Goal: Task Accomplishment & Management: Manage account settings

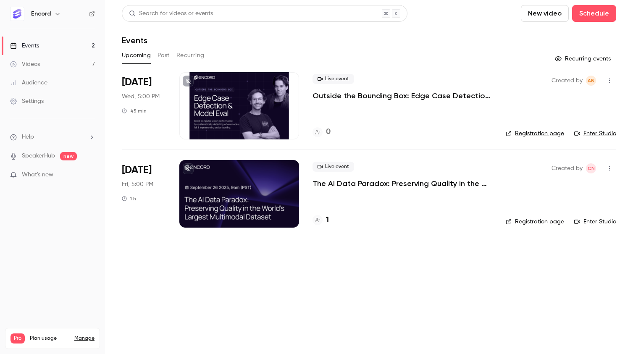
click at [343, 91] on p "Outside the Bounding Box: Edge Case Detection & Model Eval" at bounding box center [403, 96] width 180 height 10
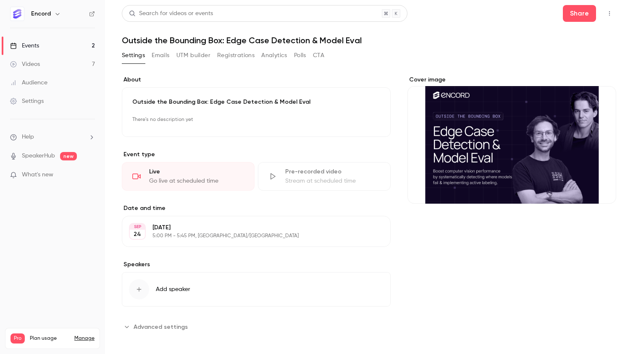
click at [601, 187] on icon "Cover image" at bounding box center [600, 188] width 5 height 5
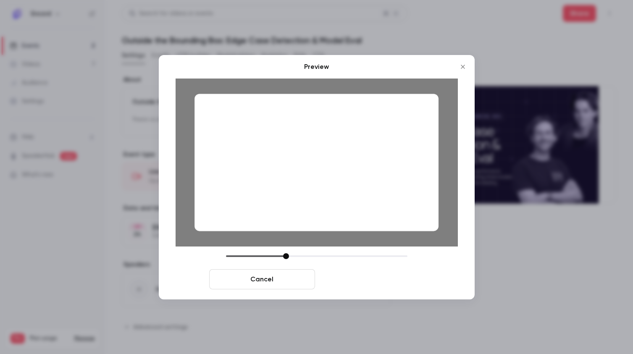
click at [380, 278] on button "Save cover" at bounding box center [371, 279] width 106 height 20
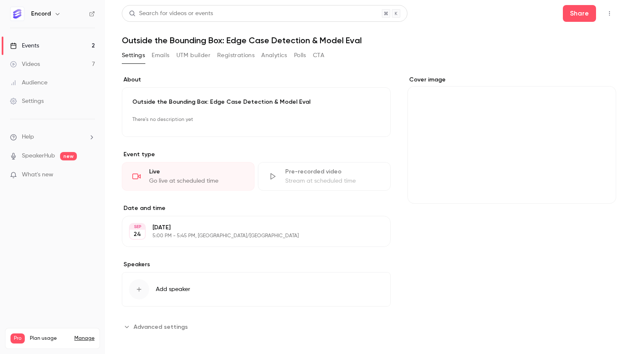
click at [456, 131] on div "Cover image" at bounding box center [511, 140] width 209 height 128
click at [0, 0] on input "Cover image" at bounding box center [0, 0] width 0 height 0
click at [598, 181] on button "Cover image" at bounding box center [601, 188] width 17 height 17
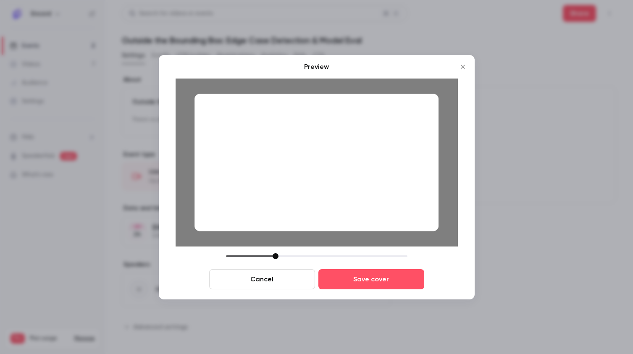
drag, startPoint x: 285, startPoint y: 258, endPoint x: 275, endPoint y: 256, distance: 10.2
click at [275, 256] on div at bounding box center [276, 256] width 6 height 6
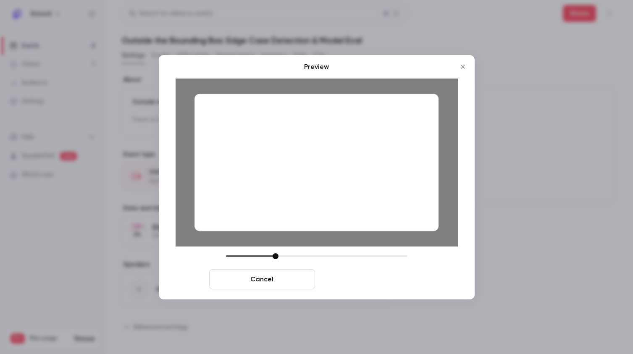
click at [366, 273] on button "Save cover" at bounding box center [371, 279] width 106 height 20
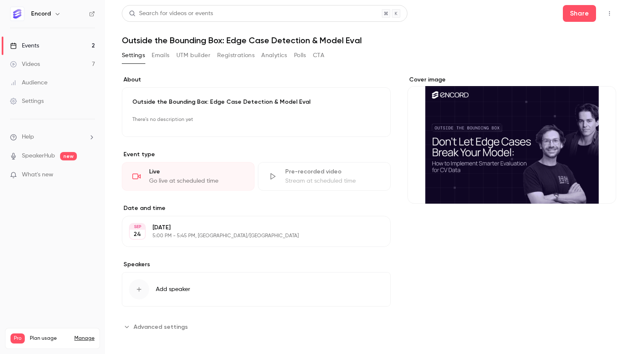
click at [208, 39] on h1 "Outside the Bounding Box: Edge Case Detection & Model Eval" at bounding box center [369, 40] width 494 height 10
click at [345, 45] on h1 "Outside the Bounding Box: Edge Case Detection & Model Eval" at bounding box center [369, 40] width 494 height 10
click at [364, 121] on button "Edit" at bounding box center [365, 119] width 31 height 13
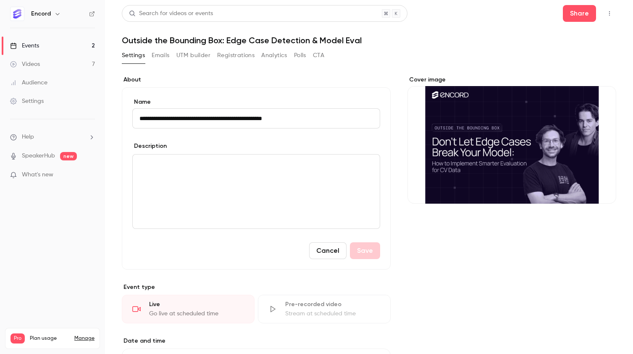
click at [275, 119] on input "**********" at bounding box center [256, 118] width 248 height 20
type input "**********"
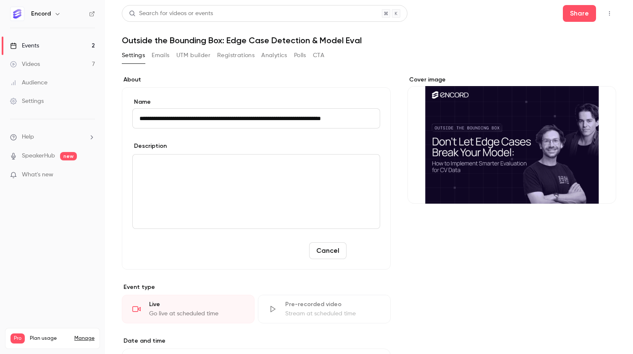
click at [366, 246] on button "Save" at bounding box center [365, 250] width 30 height 17
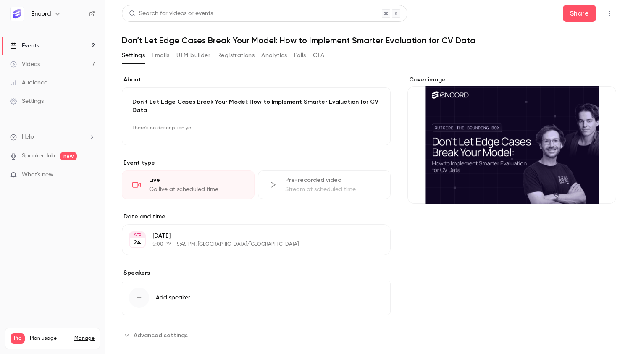
scroll to position [5, 0]
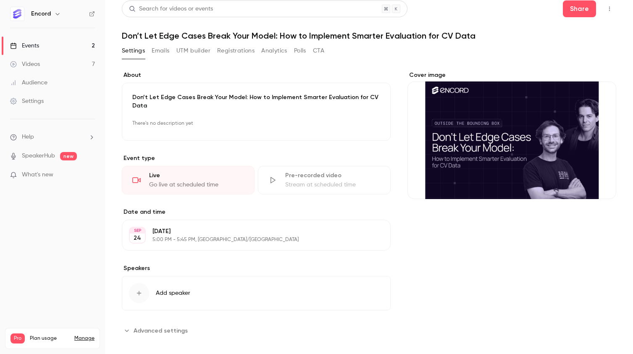
click at [62, 47] on link "Events 2" at bounding box center [52, 46] width 105 height 18
